Goal: Transaction & Acquisition: Obtain resource

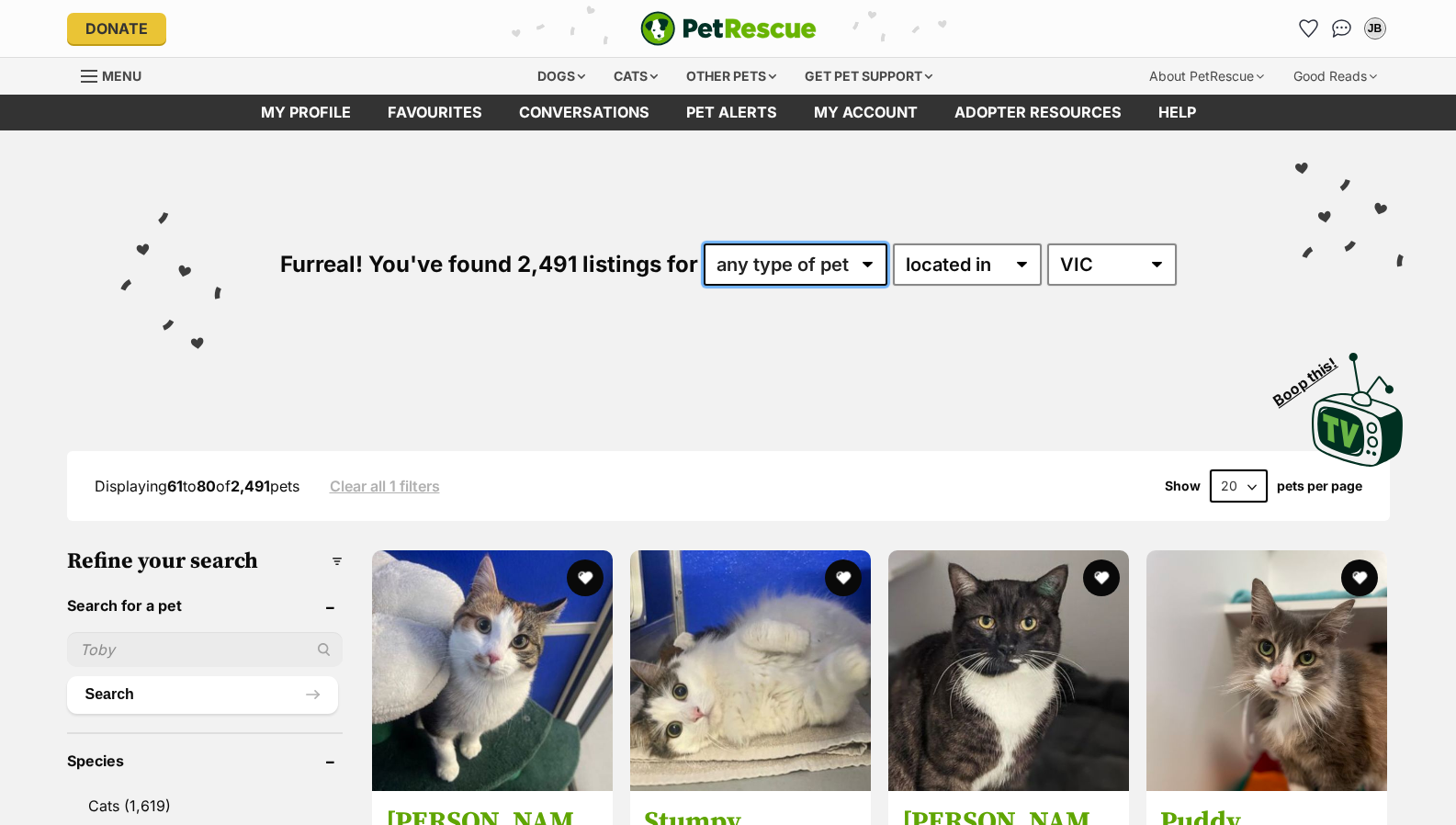
click at [823, 259] on select "any type of pet cats dogs other pets" at bounding box center [795, 264] width 184 height 42
select select "Cats"
click at [704, 243] on select "any type of pet cats dogs other pets" at bounding box center [795, 264] width 184 height 42
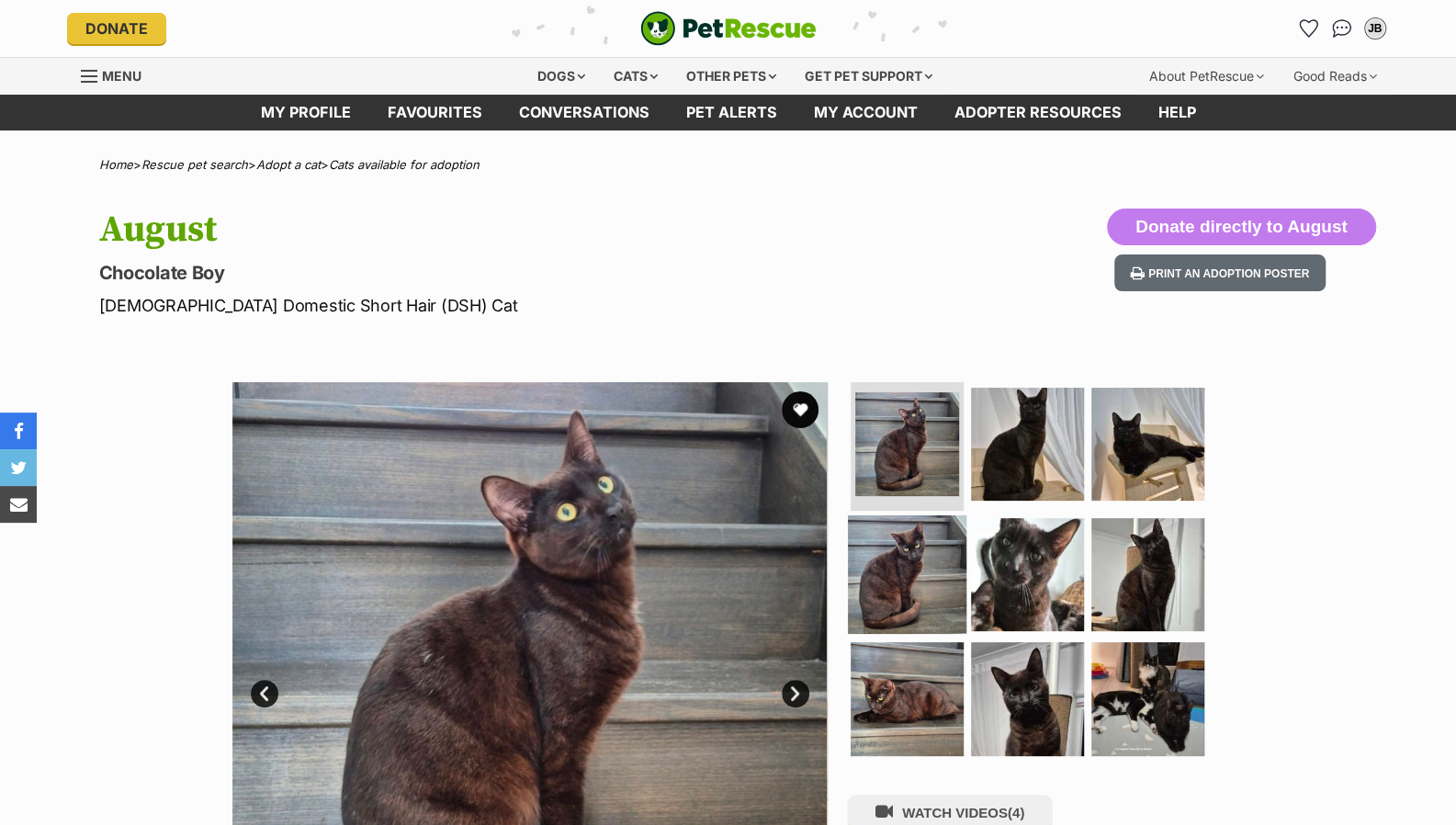
click at [934, 548] on img at bounding box center [907, 574] width 118 height 118
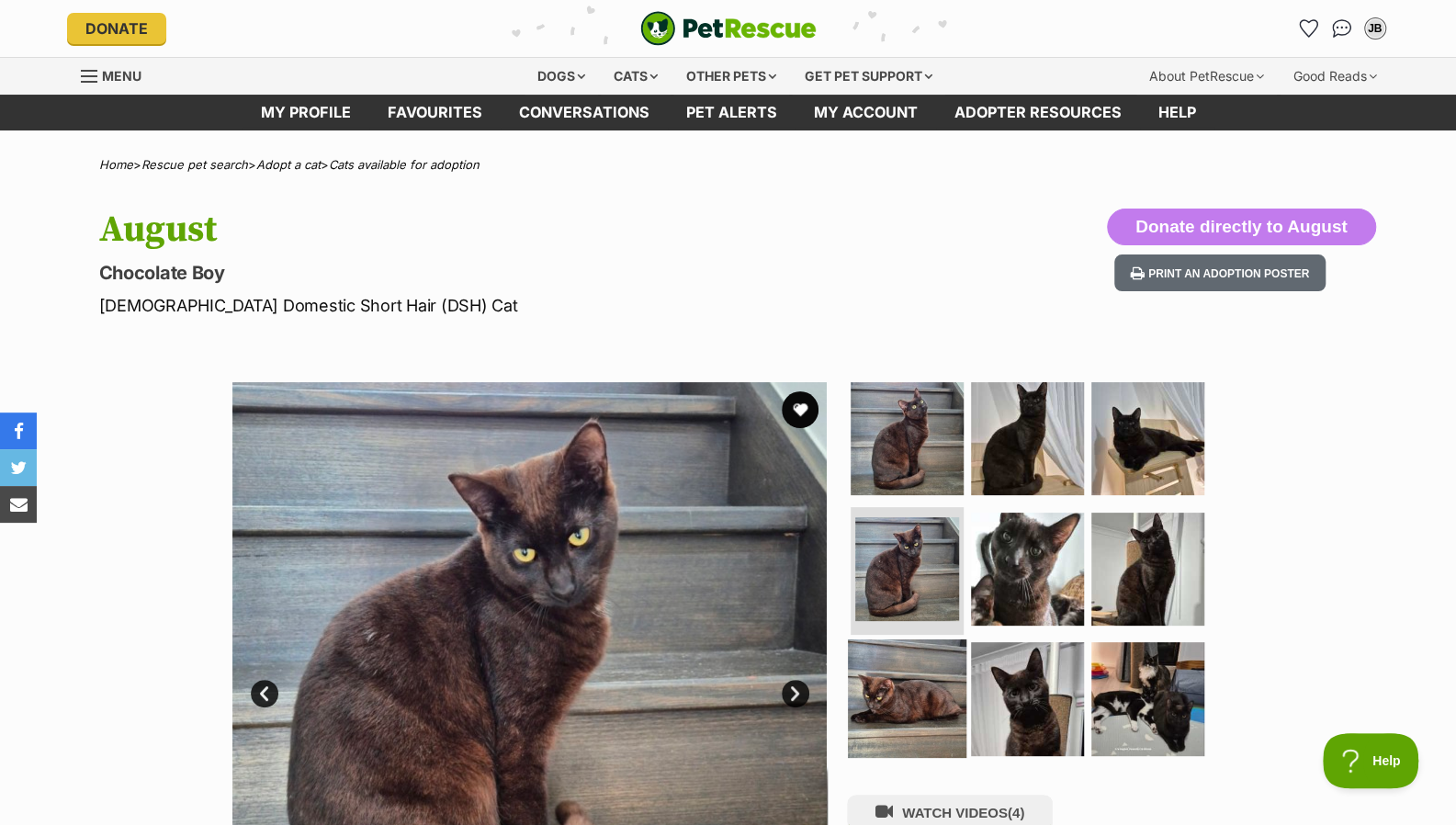
click at [920, 676] on img at bounding box center [907, 699] width 118 height 118
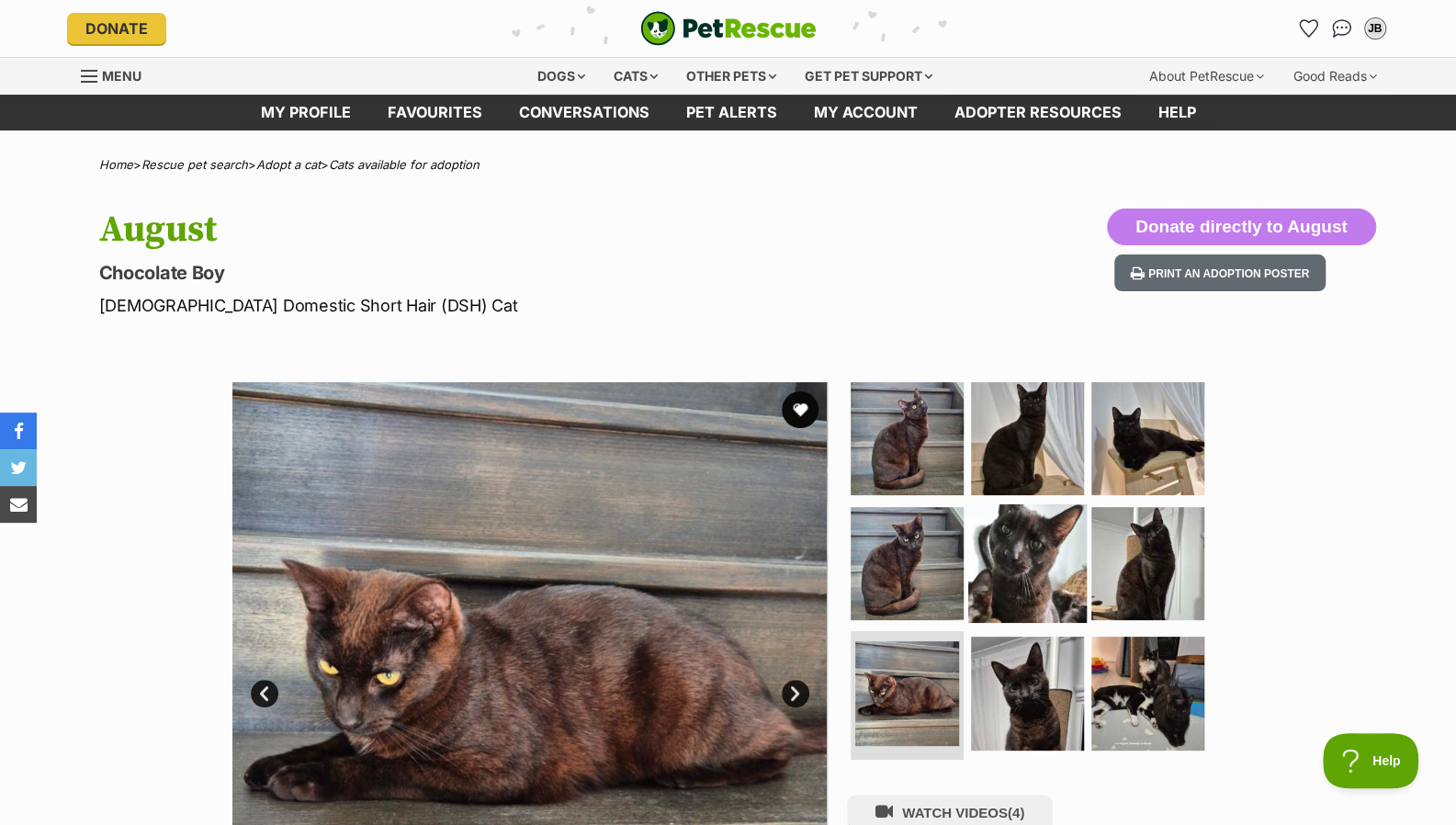
click at [1002, 547] on img at bounding box center [1028, 563] width 118 height 118
